Goal: Information Seeking & Learning: Learn about a topic

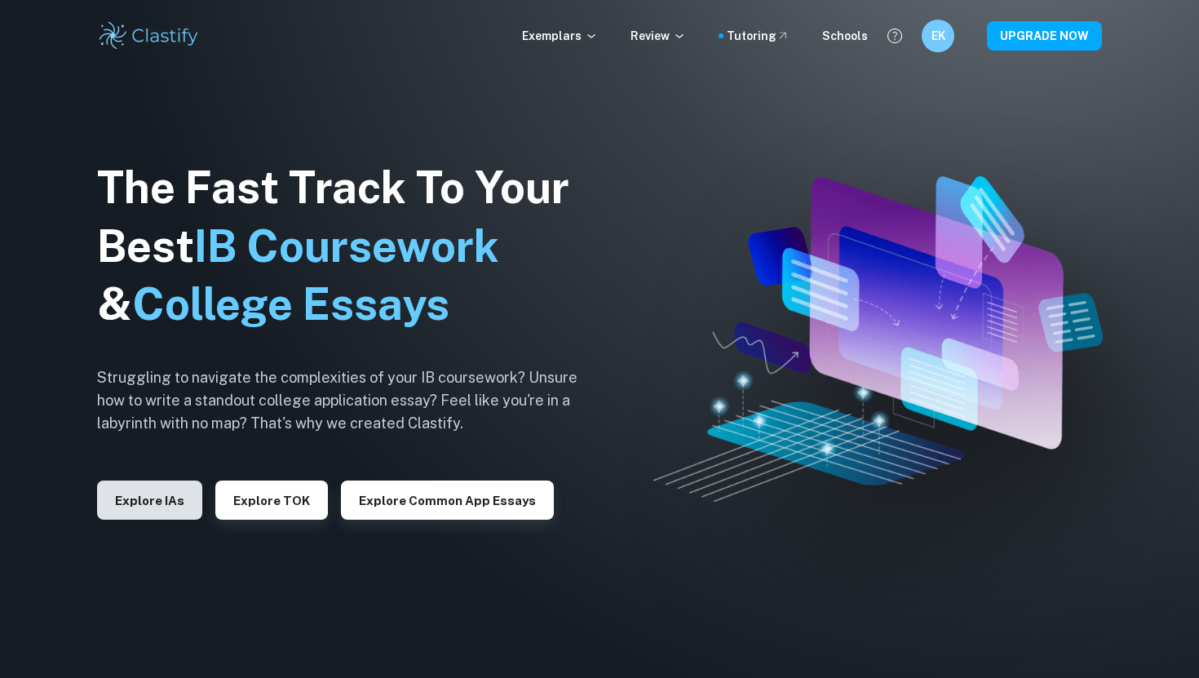
click at [153, 507] on button "Explore IAs" at bounding box center [149, 499] width 105 height 39
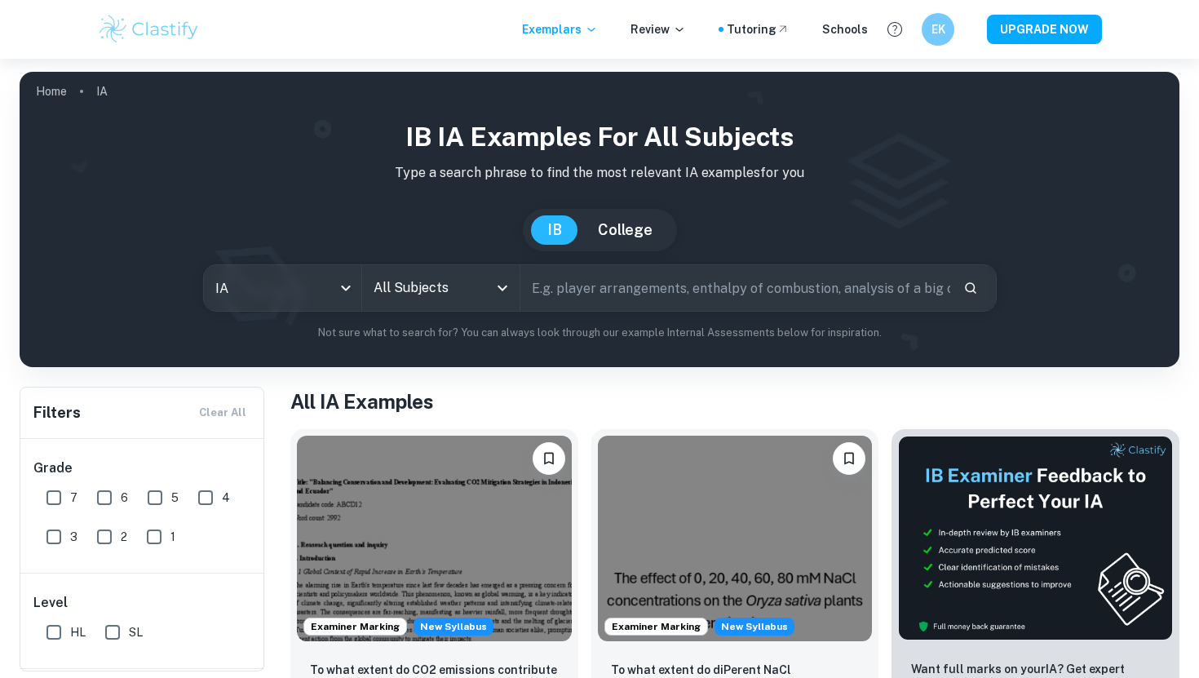
click at [455, 275] on input "All Subjects" at bounding box center [429, 287] width 118 height 31
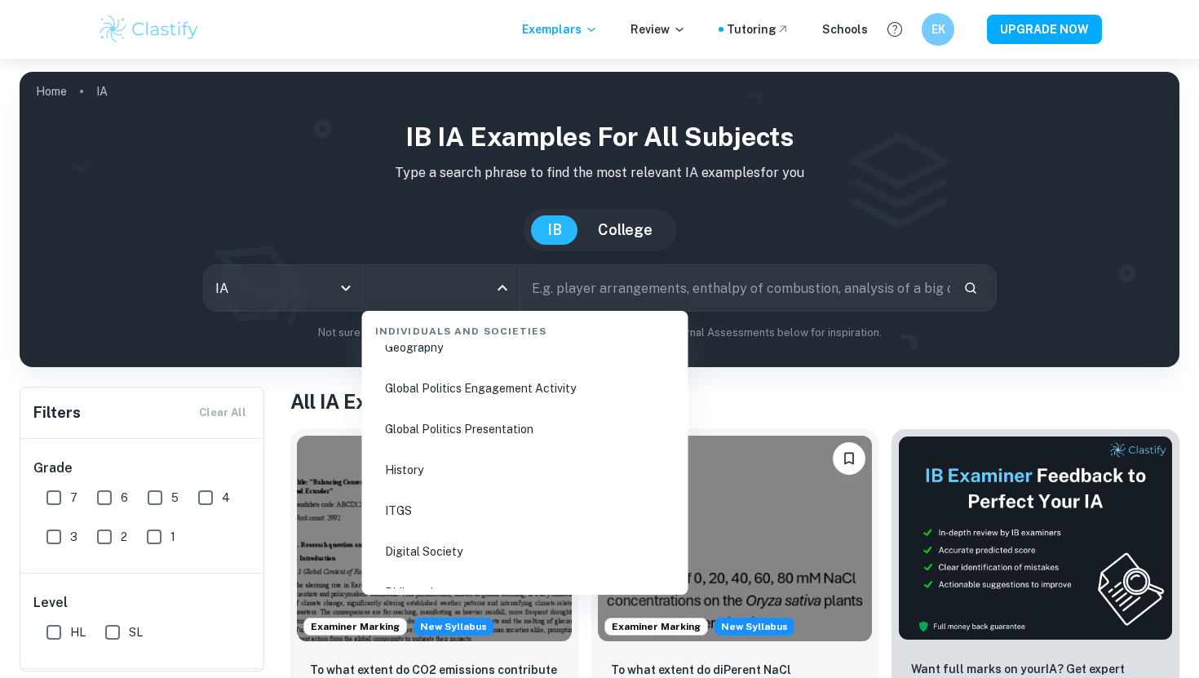
scroll to position [2125, 0]
click at [468, 391] on li "Global Politics Engagement Activity" at bounding box center [525, 388] width 313 height 38
type input "Global Politics Engagement Activity"
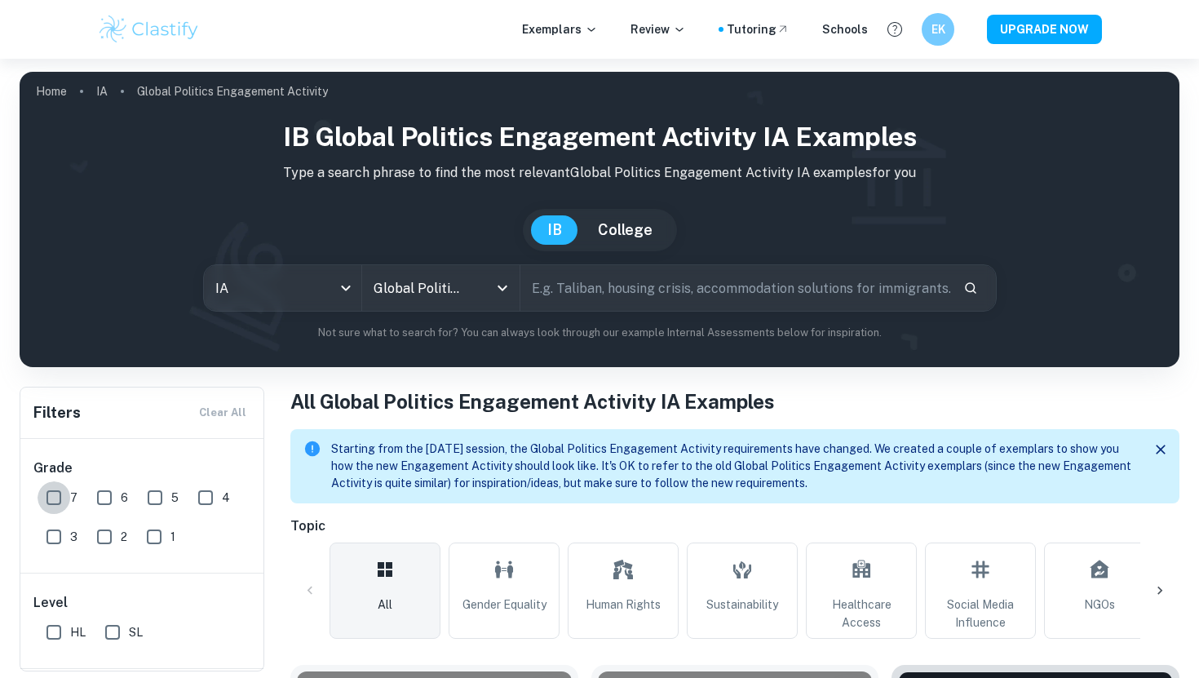
click at [46, 497] on input "7" at bounding box center [54, 497] width 33 height 33
checkbox input "true"
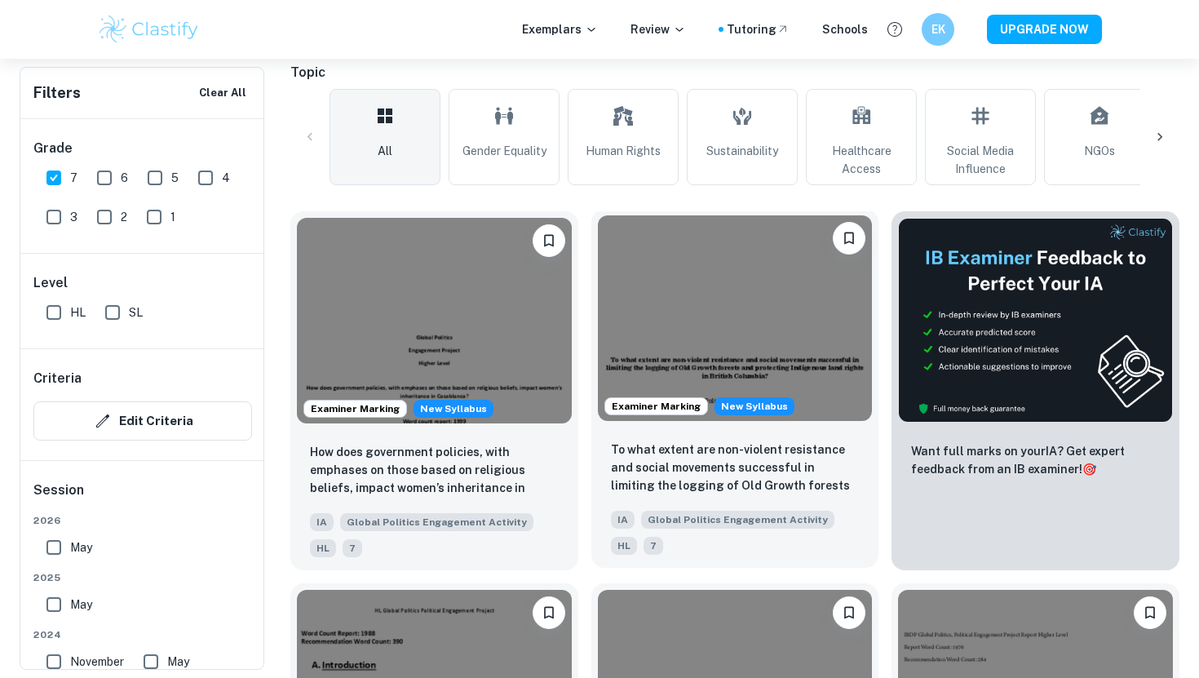
scroll to position [474, 0]
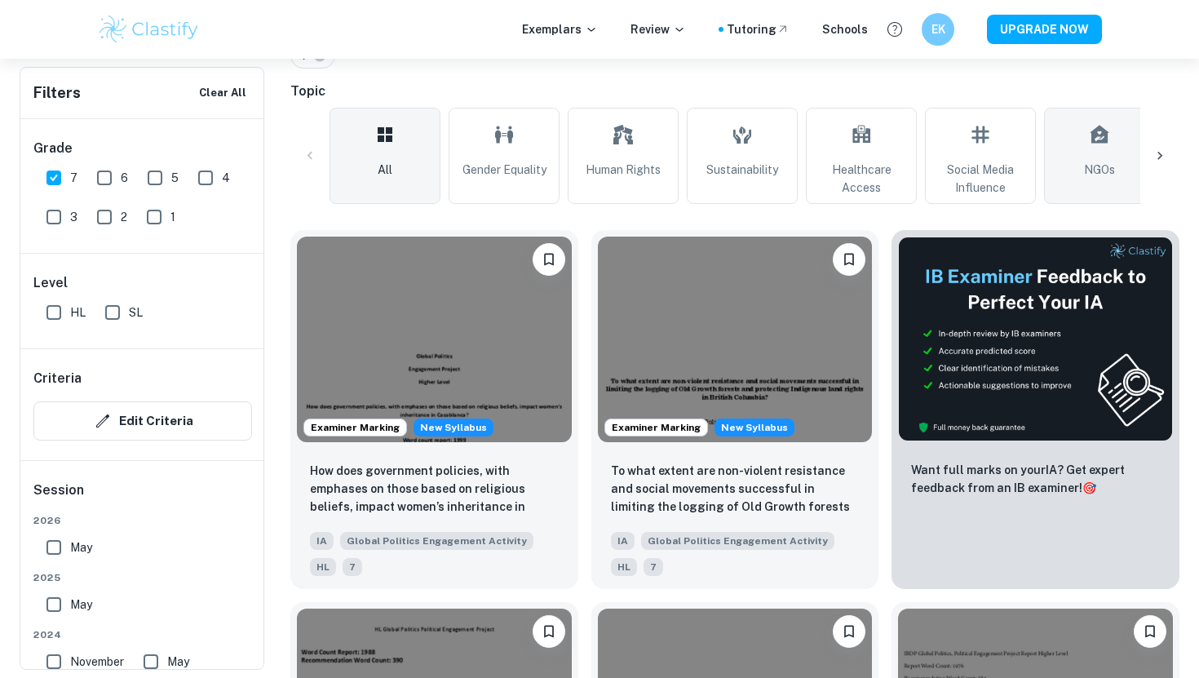
click at [1109, 170] on span "NGOs" at bounding box center [1099, 170] width 31 height 18
type input "NGOs"
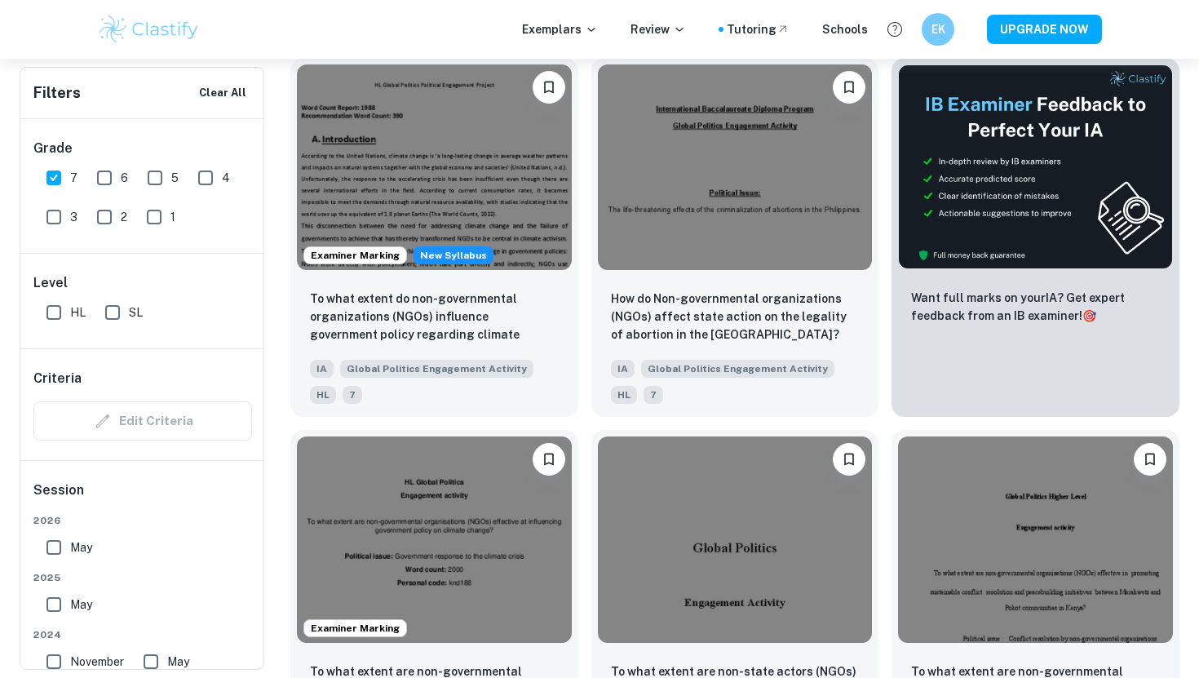
scroll to position [643, 0]
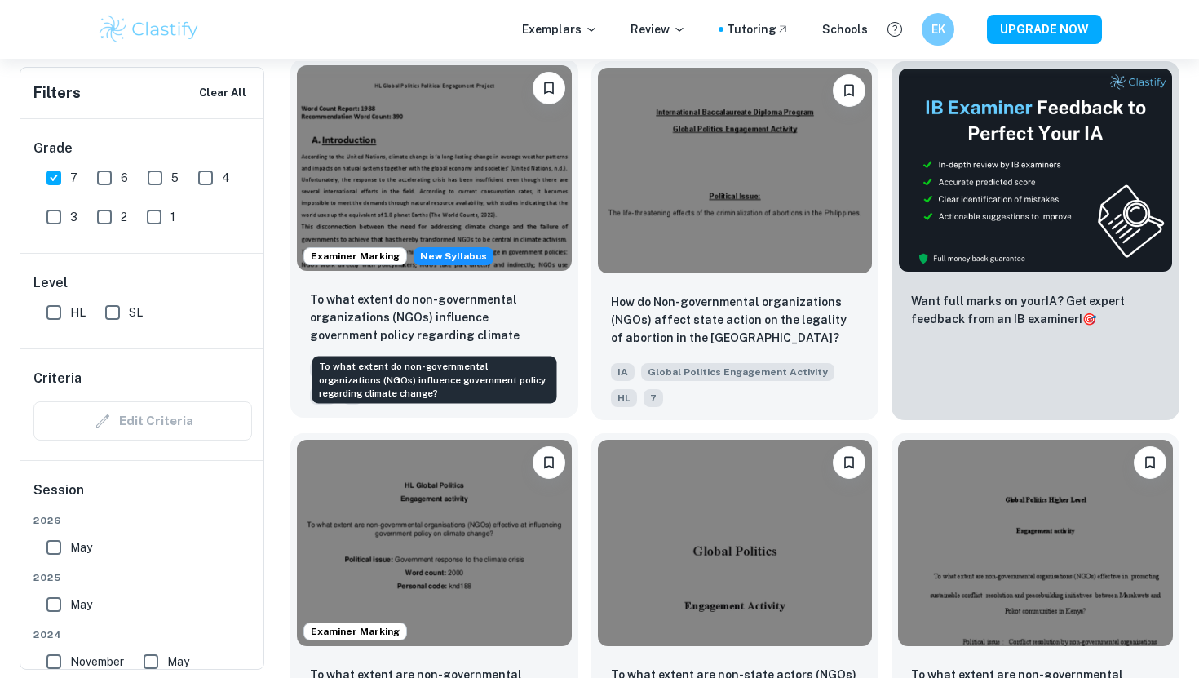
click at [486, 303] on p "To what extent do non-governmental organizations (NGOs) influence government po…" at bounding box center [434, 317] width 249 height 55
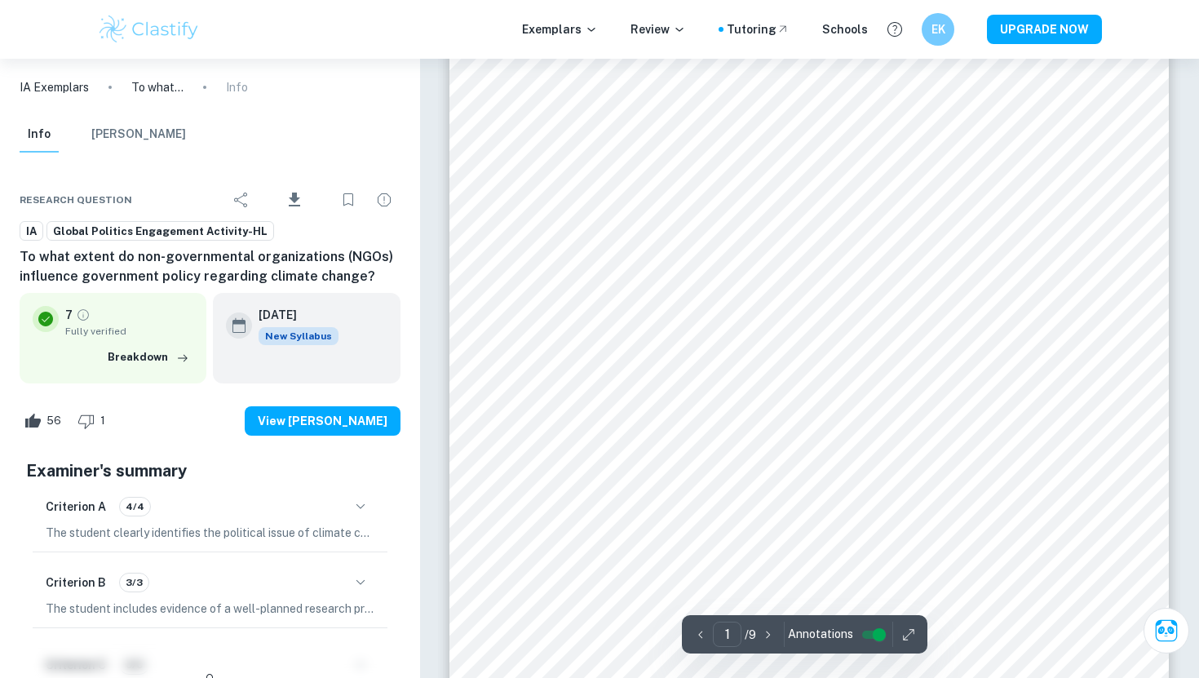
scroll to position [113, 0]
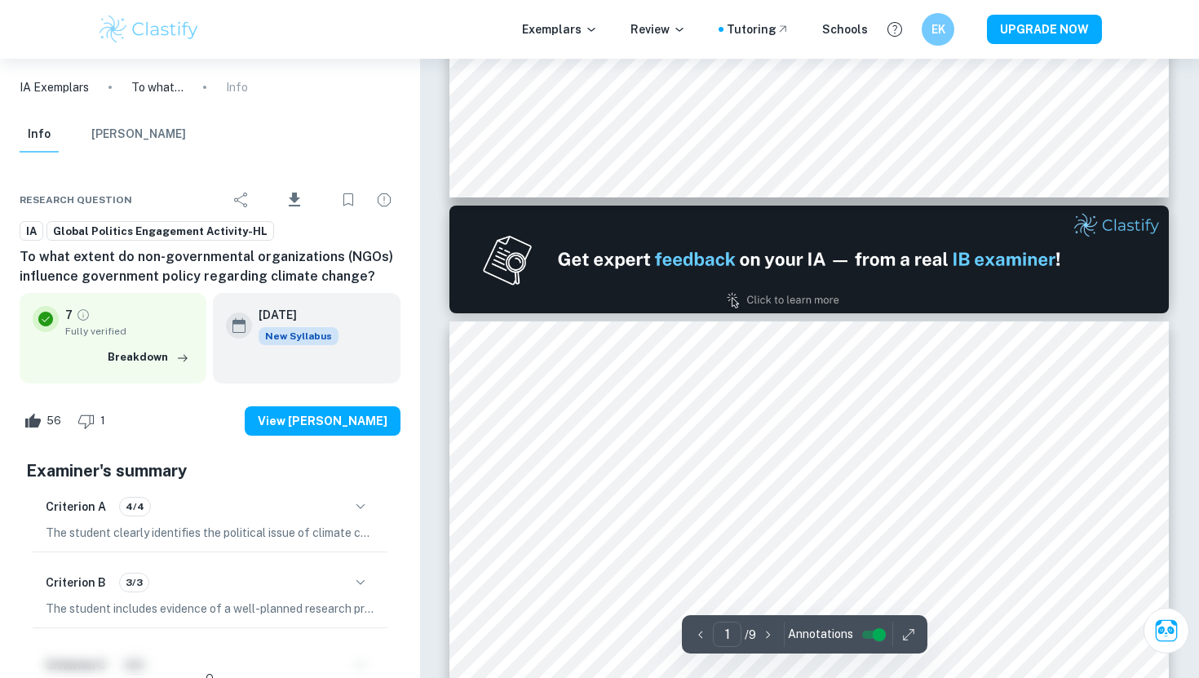
type input "2"
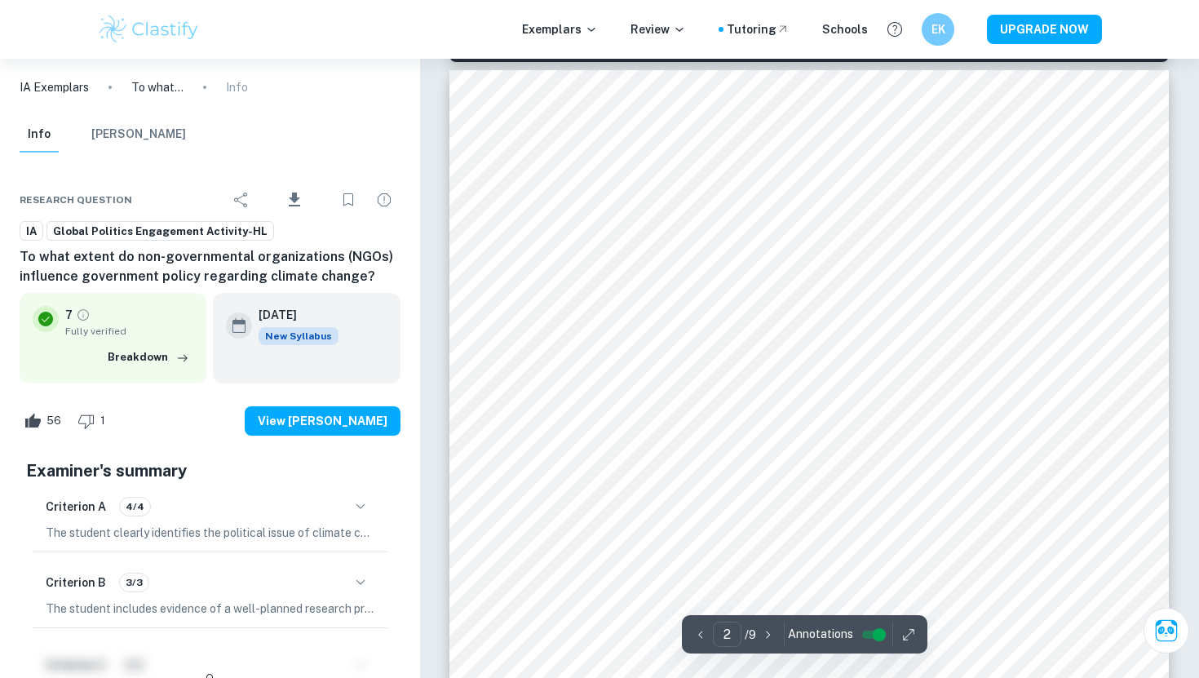
scroll to position [1143, 0]
